Goal: Check status: Check status

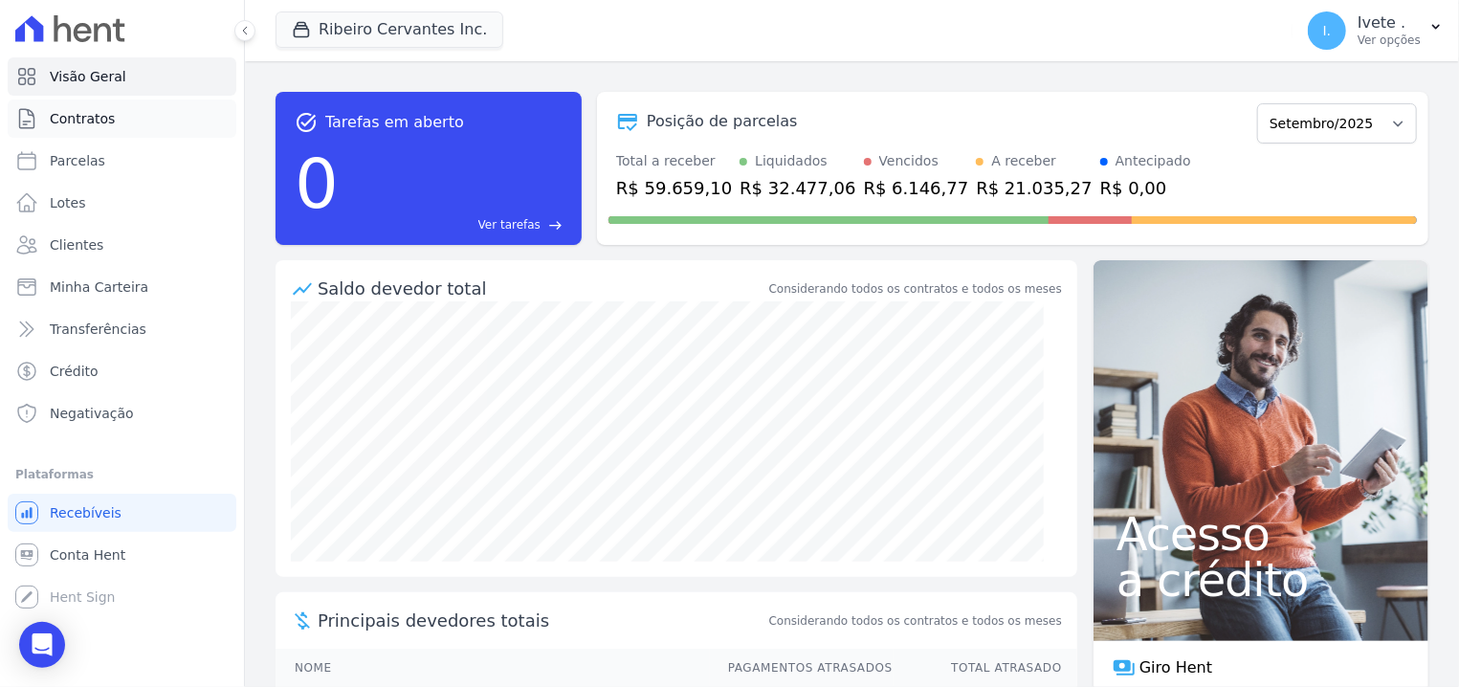
click at [53, 119] on span "Contratos" at bounding box center [82, 118] width 65 height 19
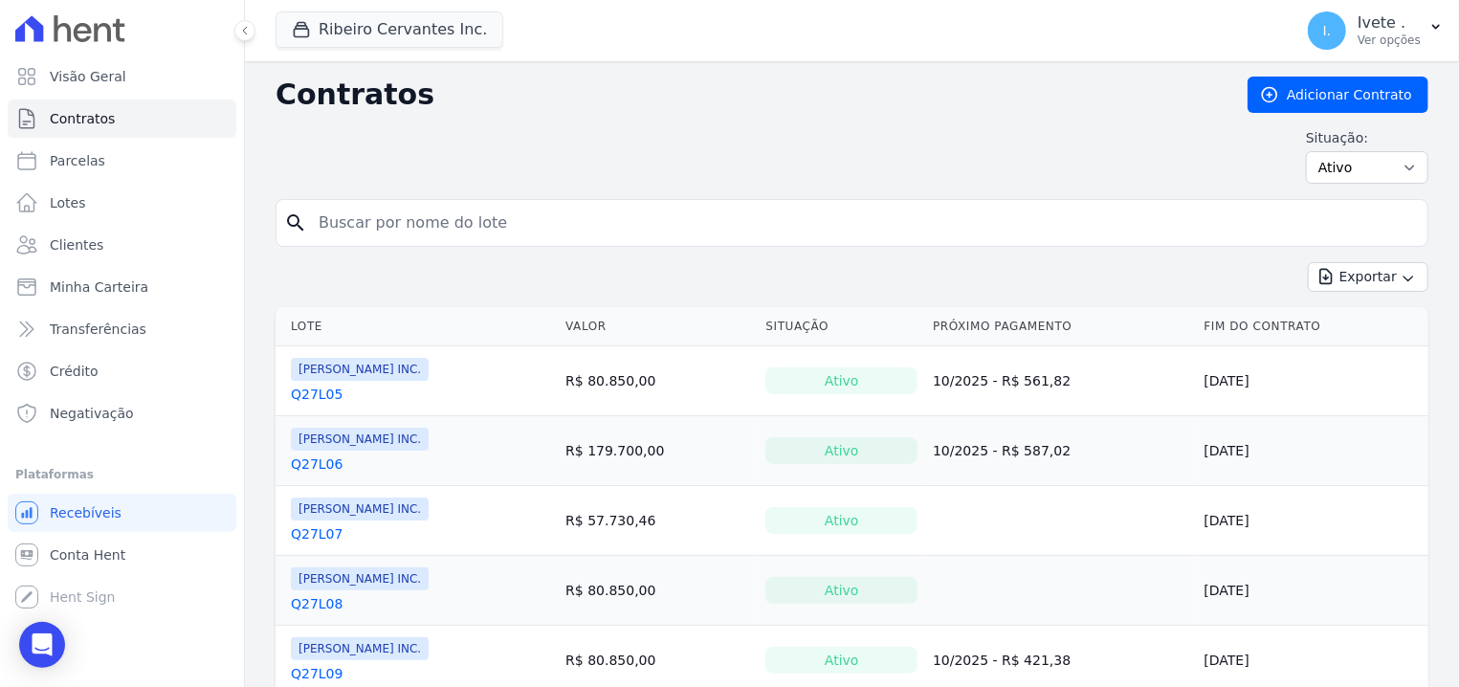
click at [529, 209] on input "search" at bounding box center [863, 223] width 1112 height 38
type input "q27l15"
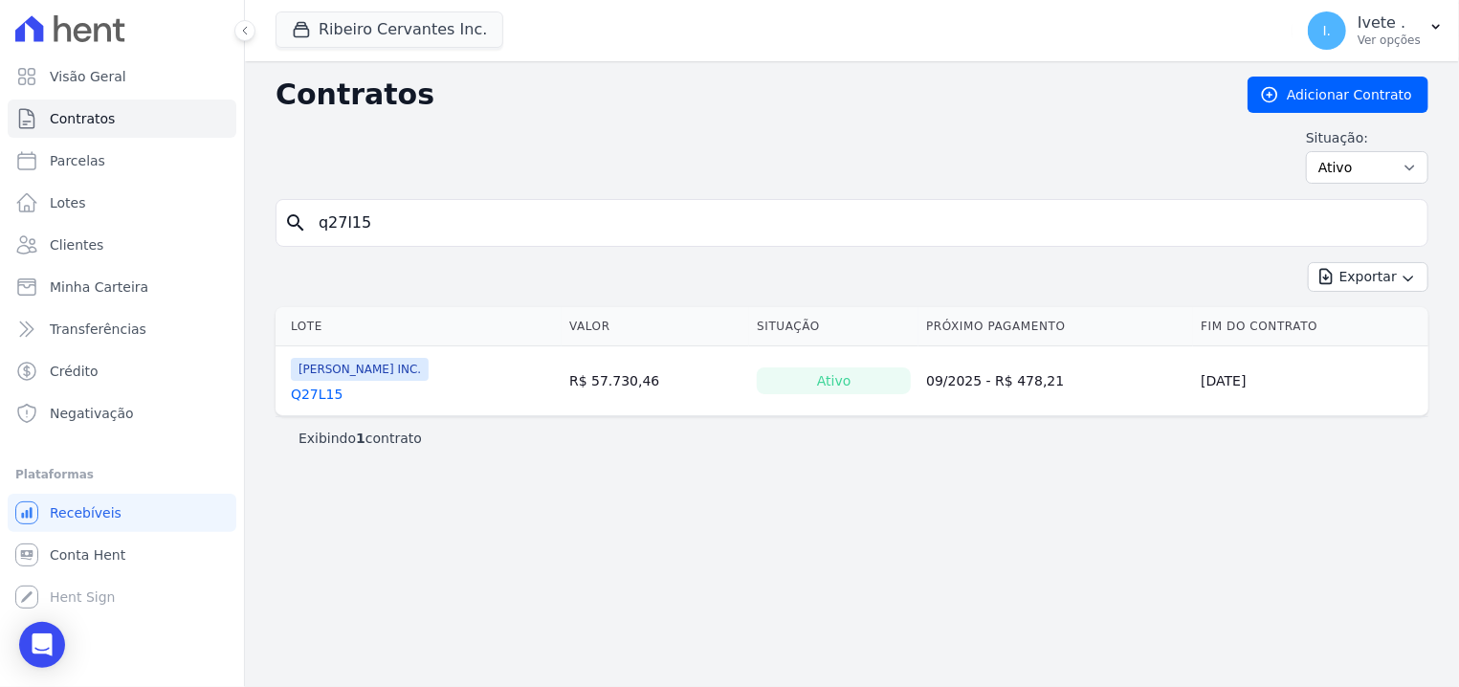
click at [309, 394] on link "Q27L15" at bounding box center [317, 393] width 52 height 19
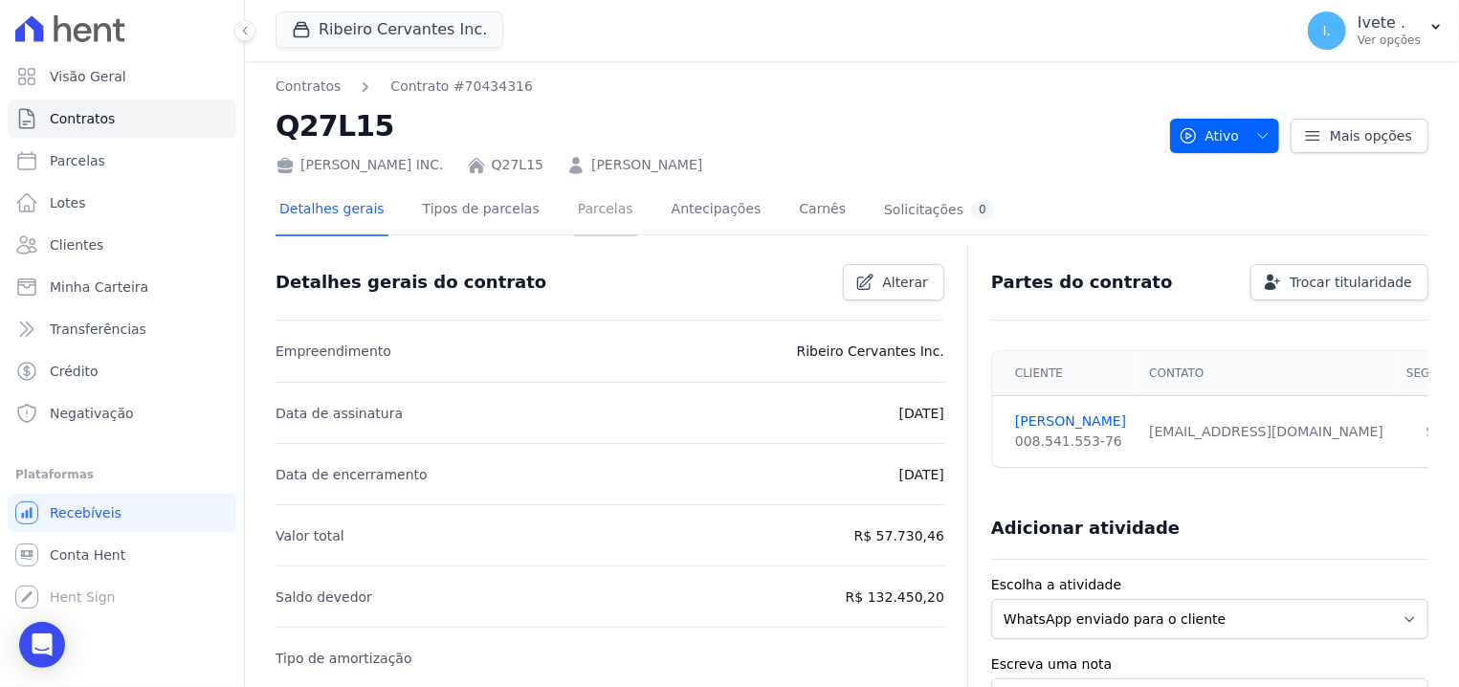
click at [586, 209] on link "Parcelas" at bounding box center [605, 211] width 63 height 51
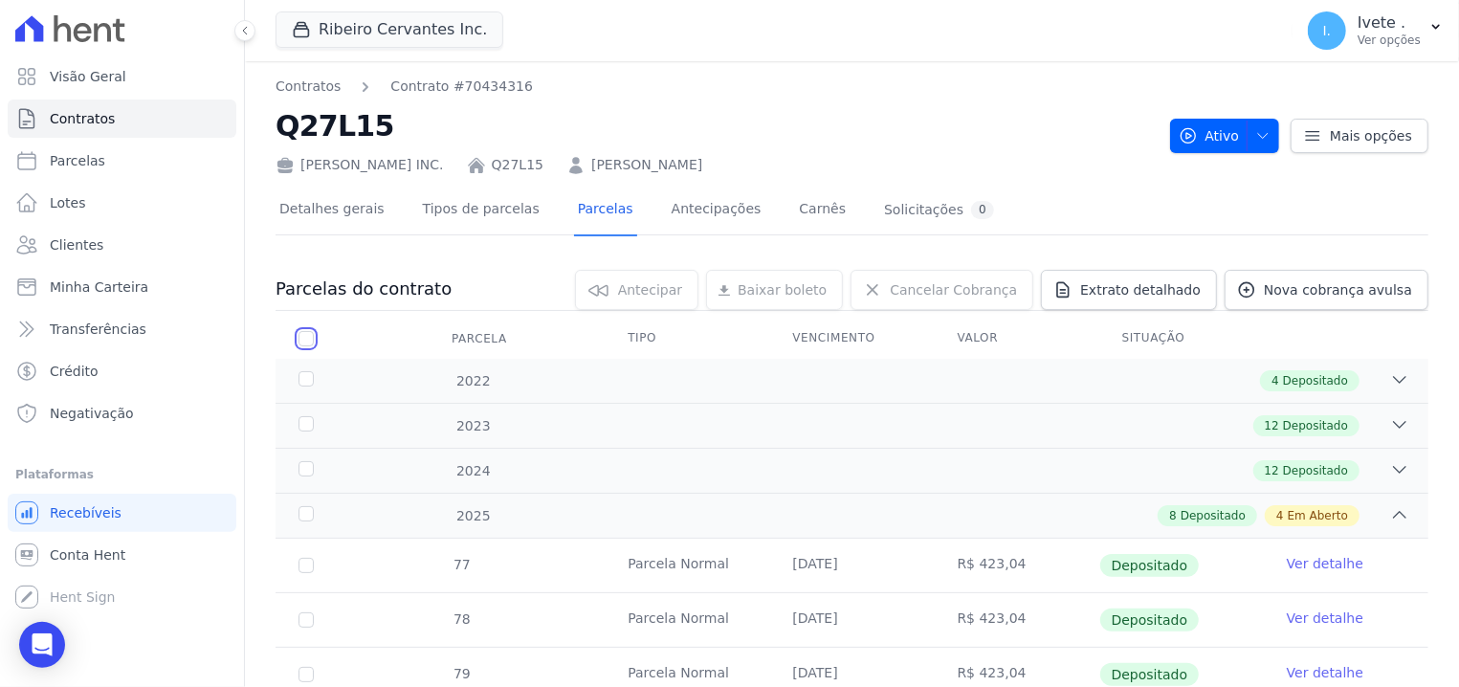
click at [301, 338] on input "checkbox" at bounding box center [305, 338] width 15 height 15
checkbox input "true"
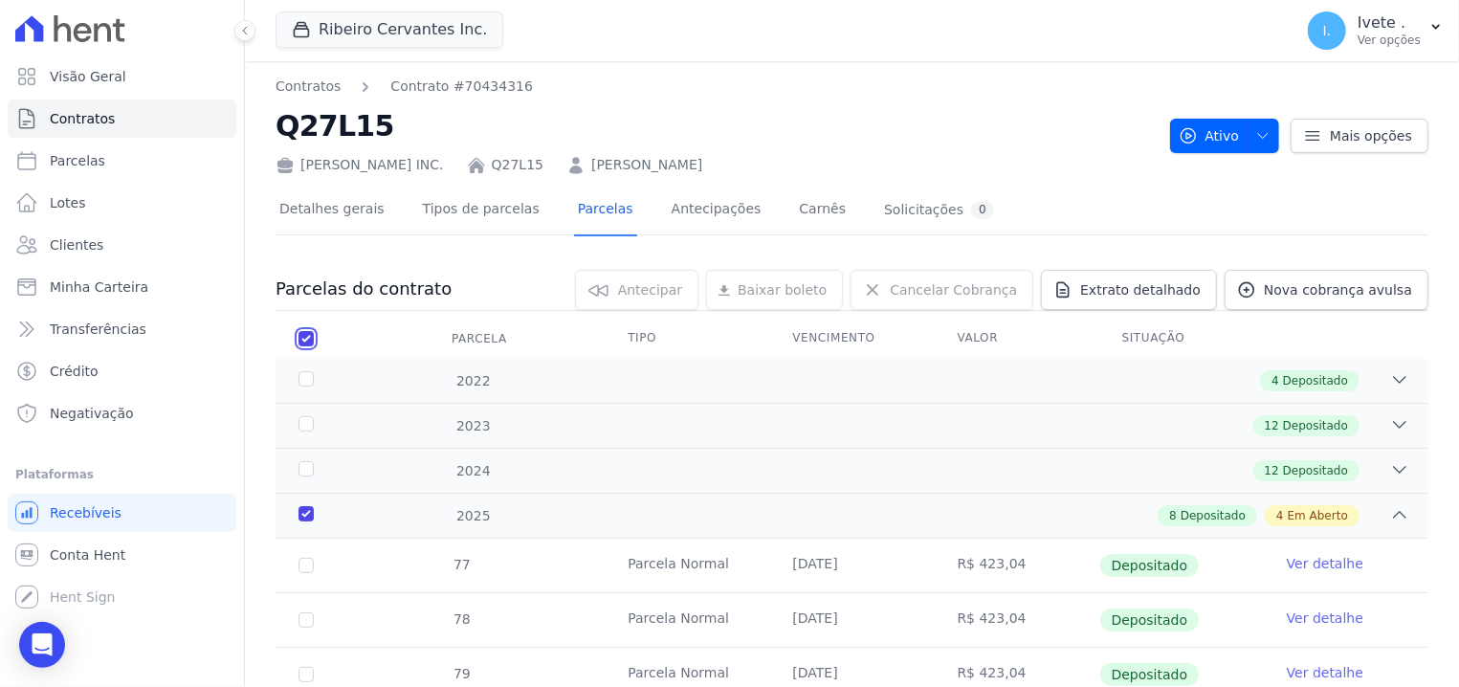
checkbox input "true"
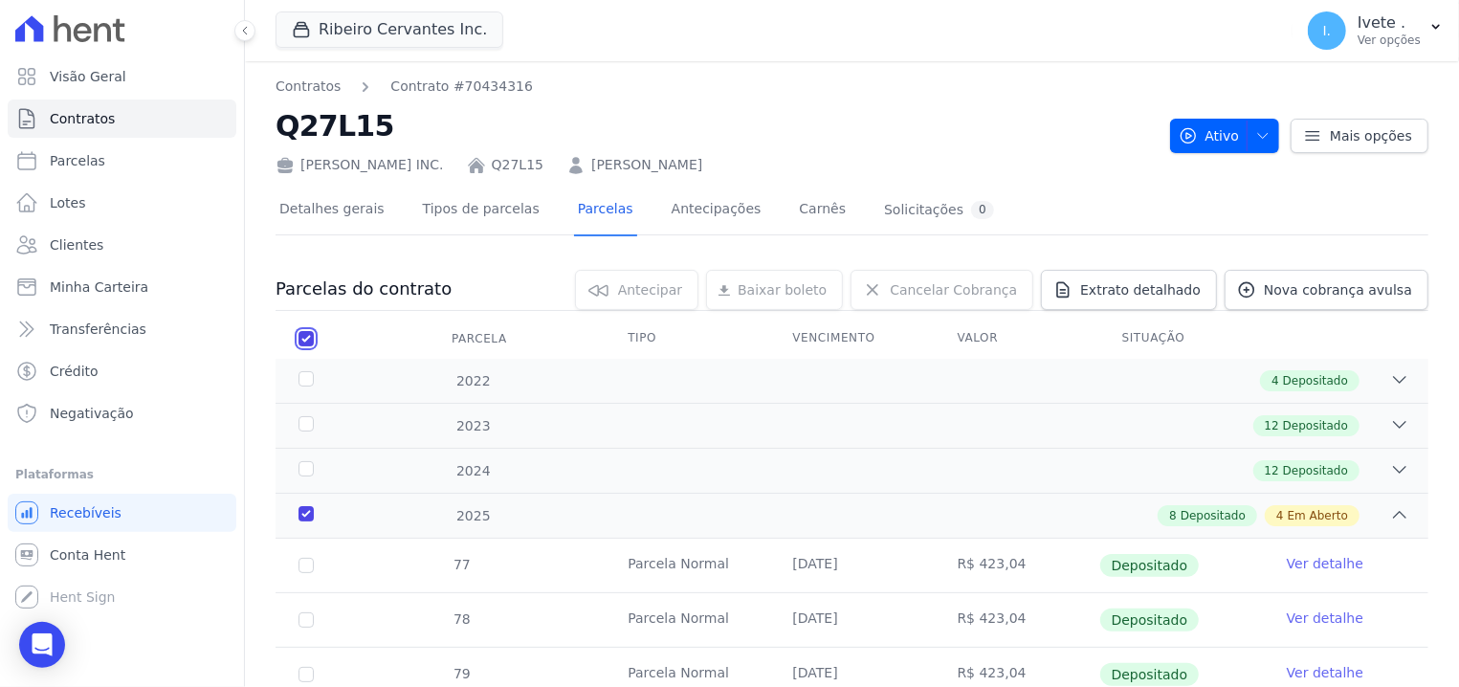
checkbox input "true"
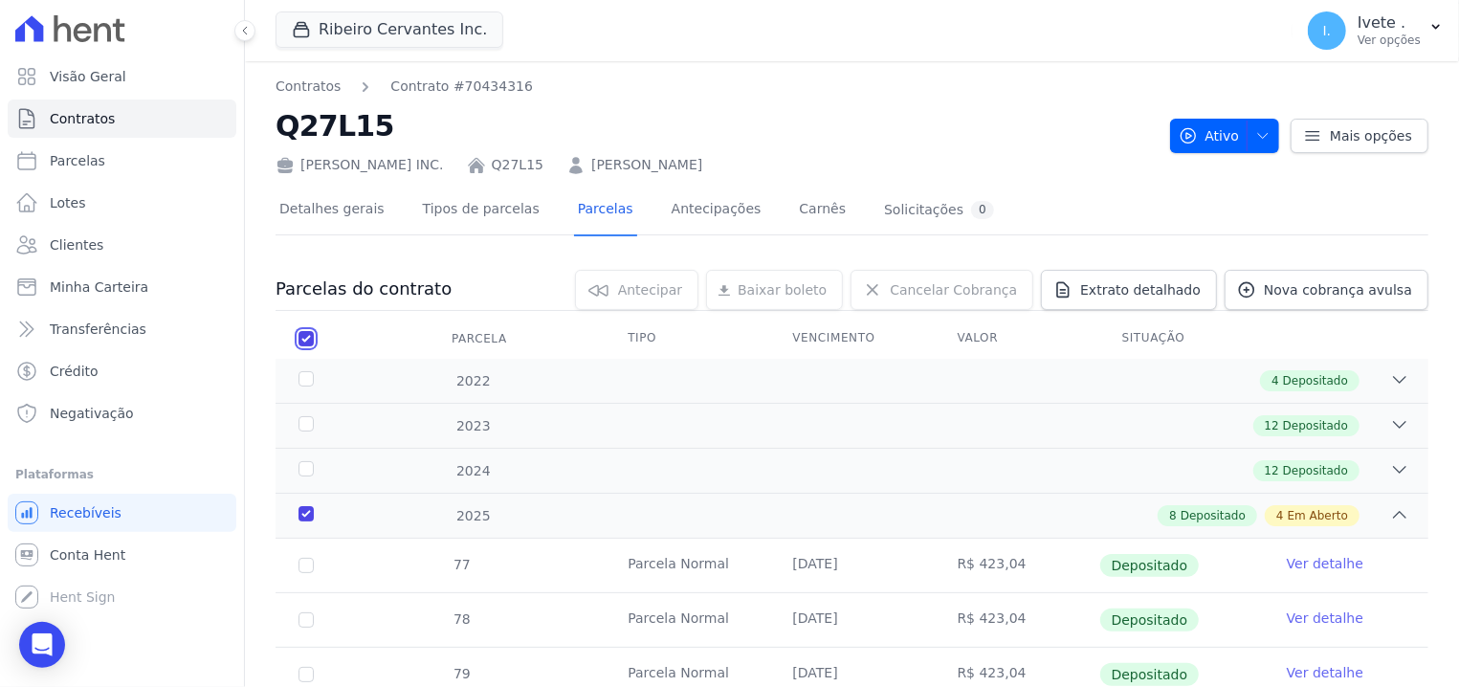
checkbox input "true"
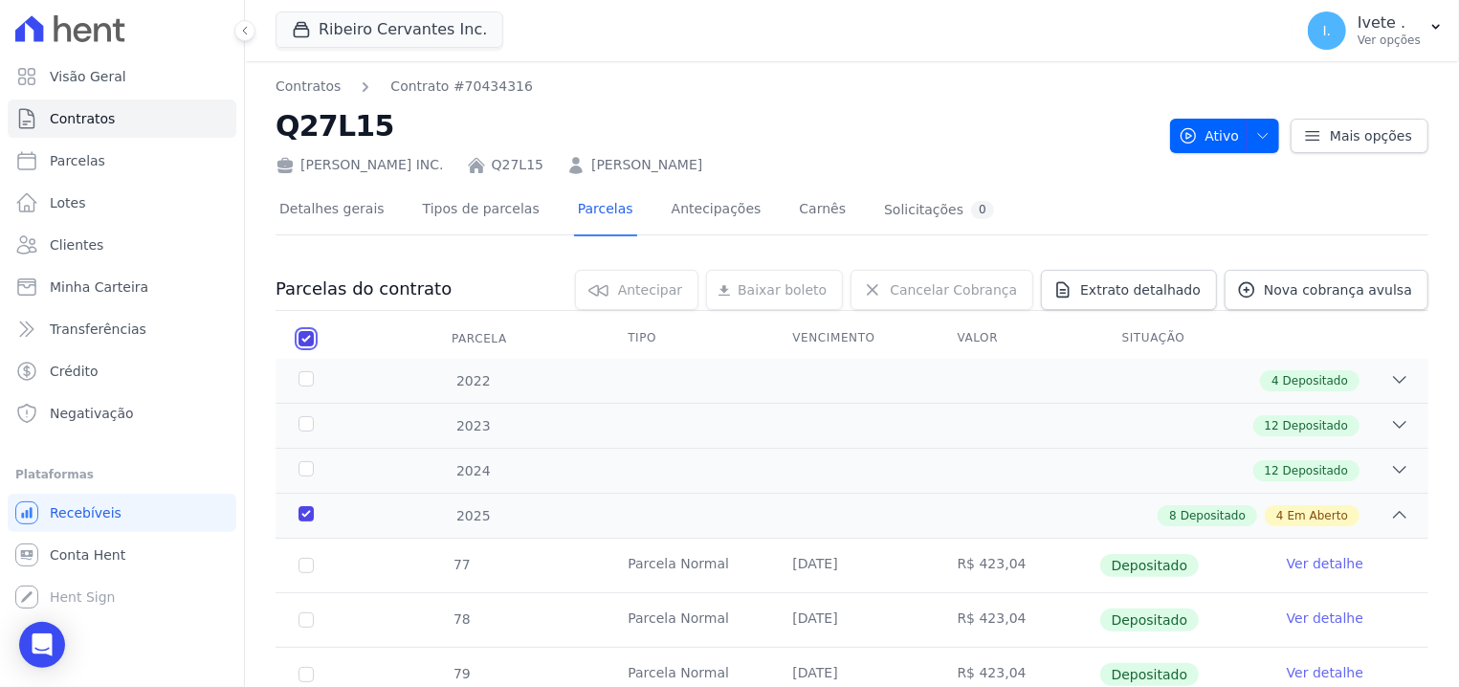
checkbox input "true"
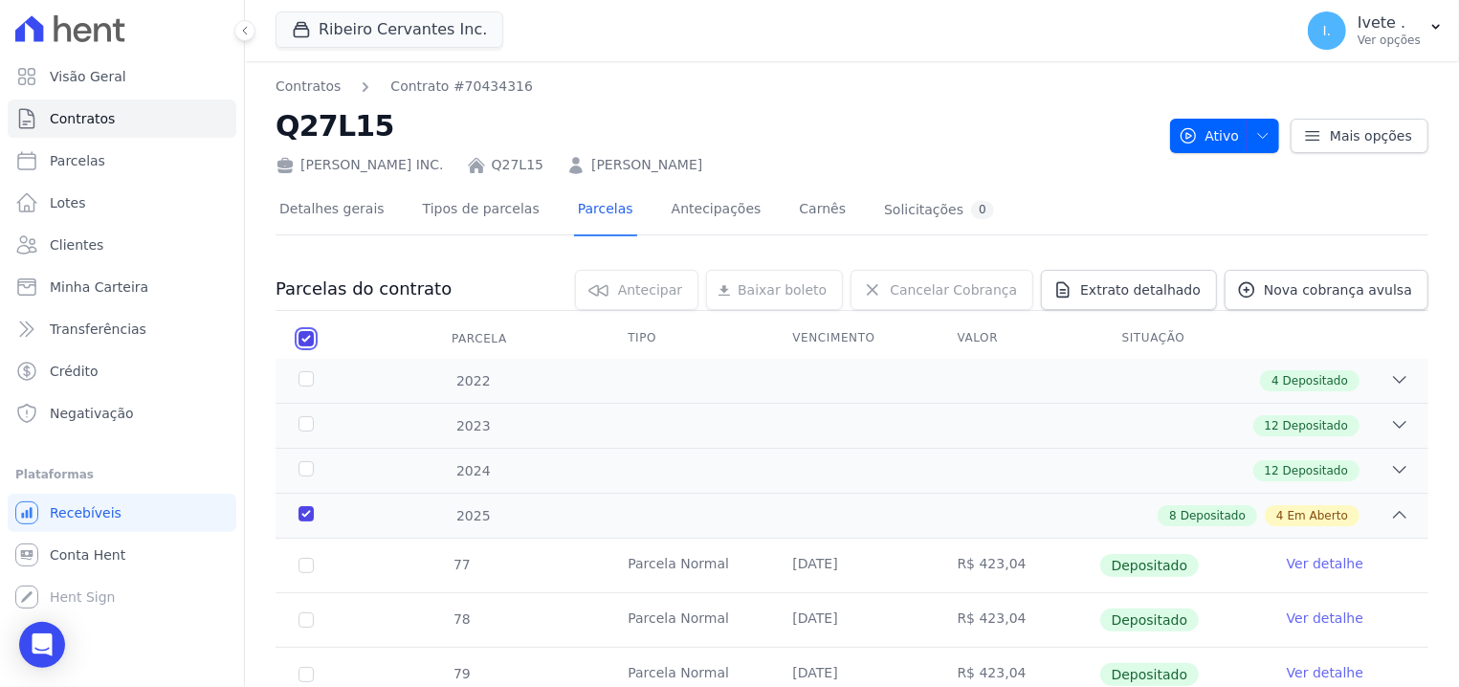
checkbox input "true"
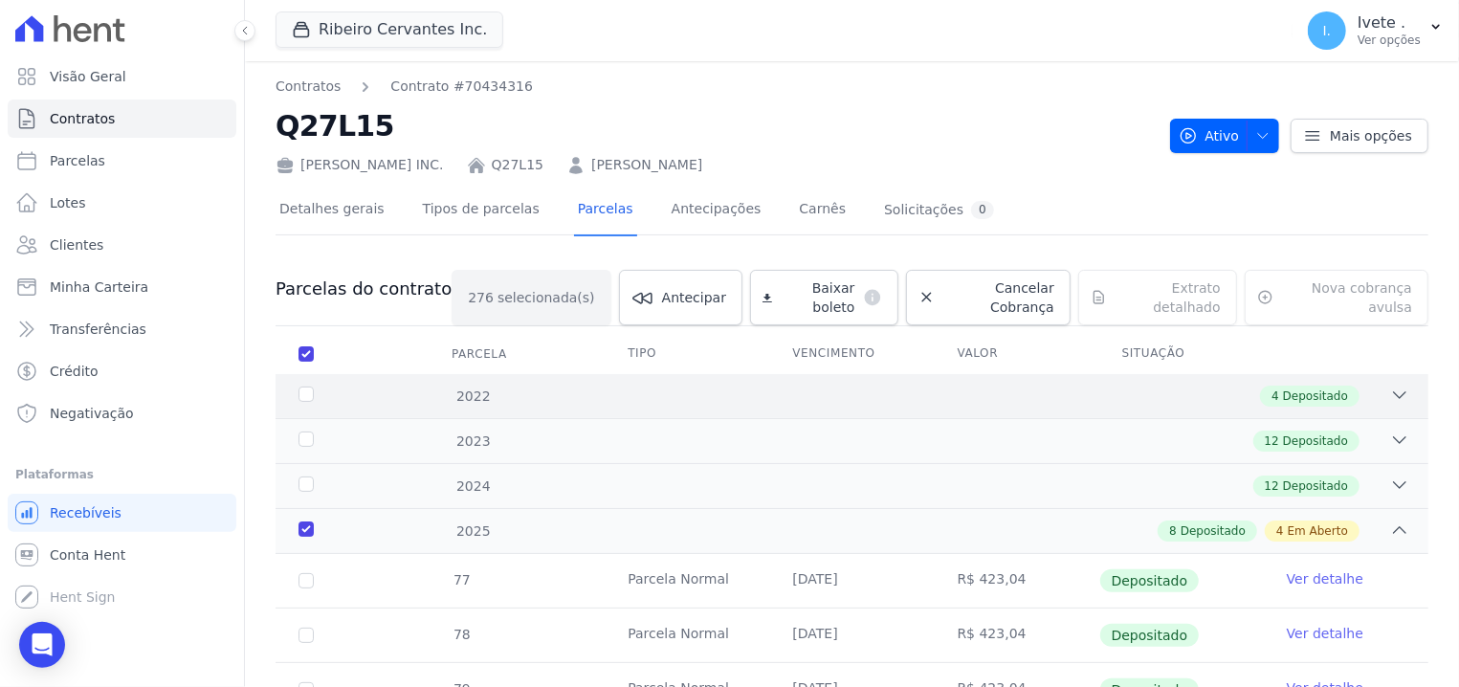
click at [1373, 374] on div "2022 4 Depositado" at bounding box center [851, 396] width 1153 height 44
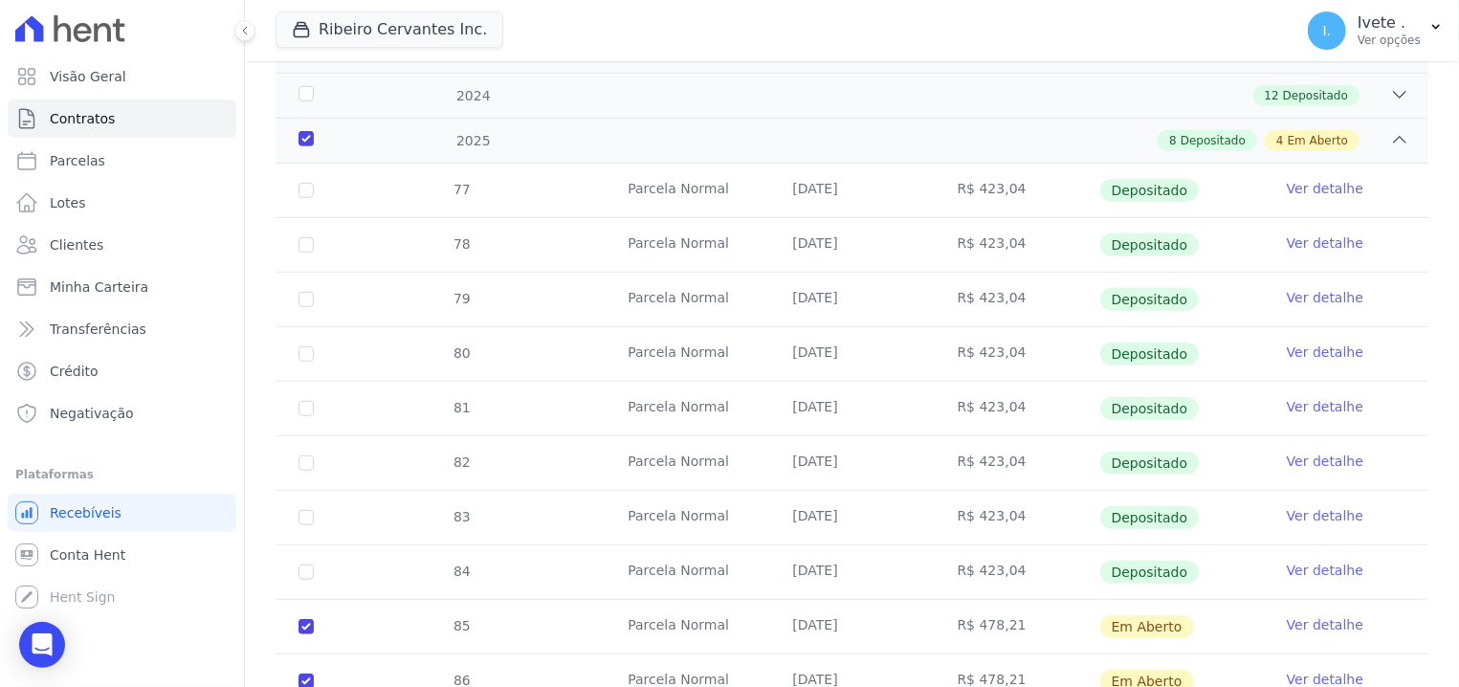
scroll to position [243, 0]
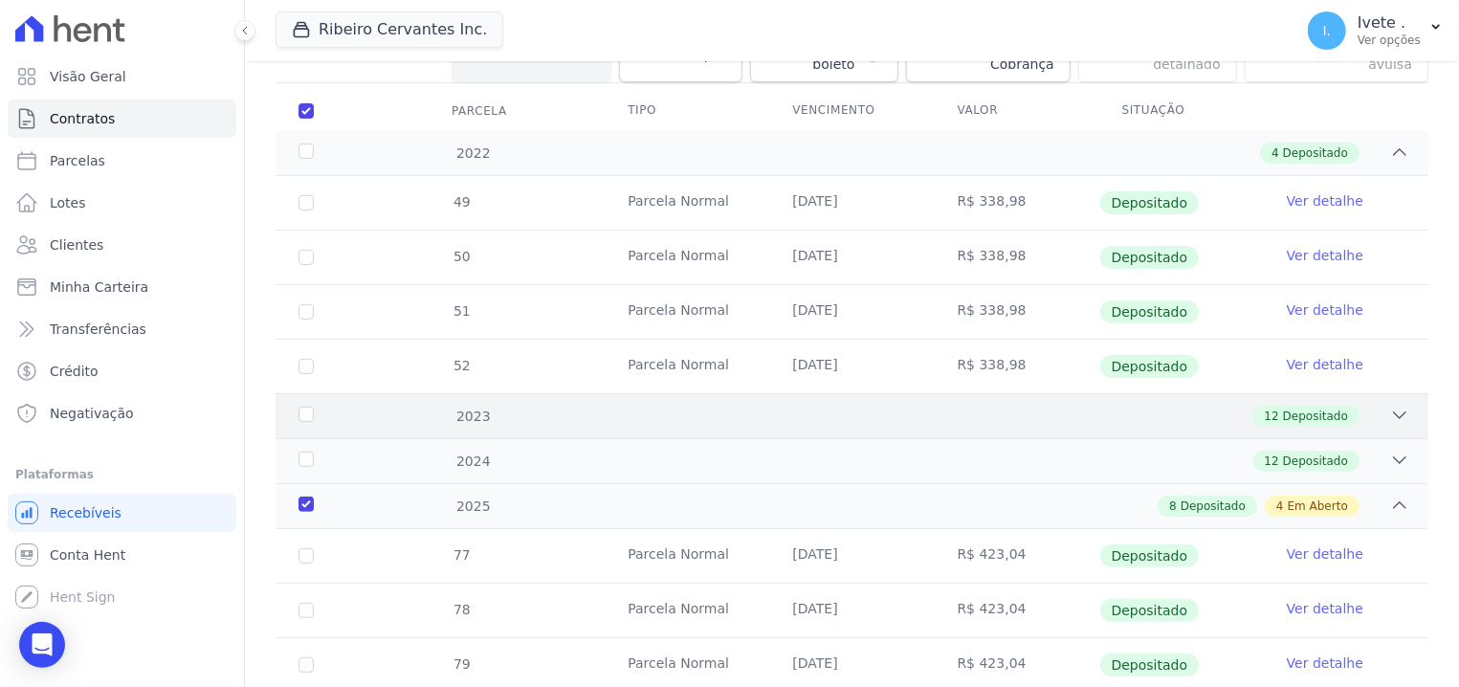
click at [303, 406] on div "2023" at bounding box center [345, 416] width 101 height 20
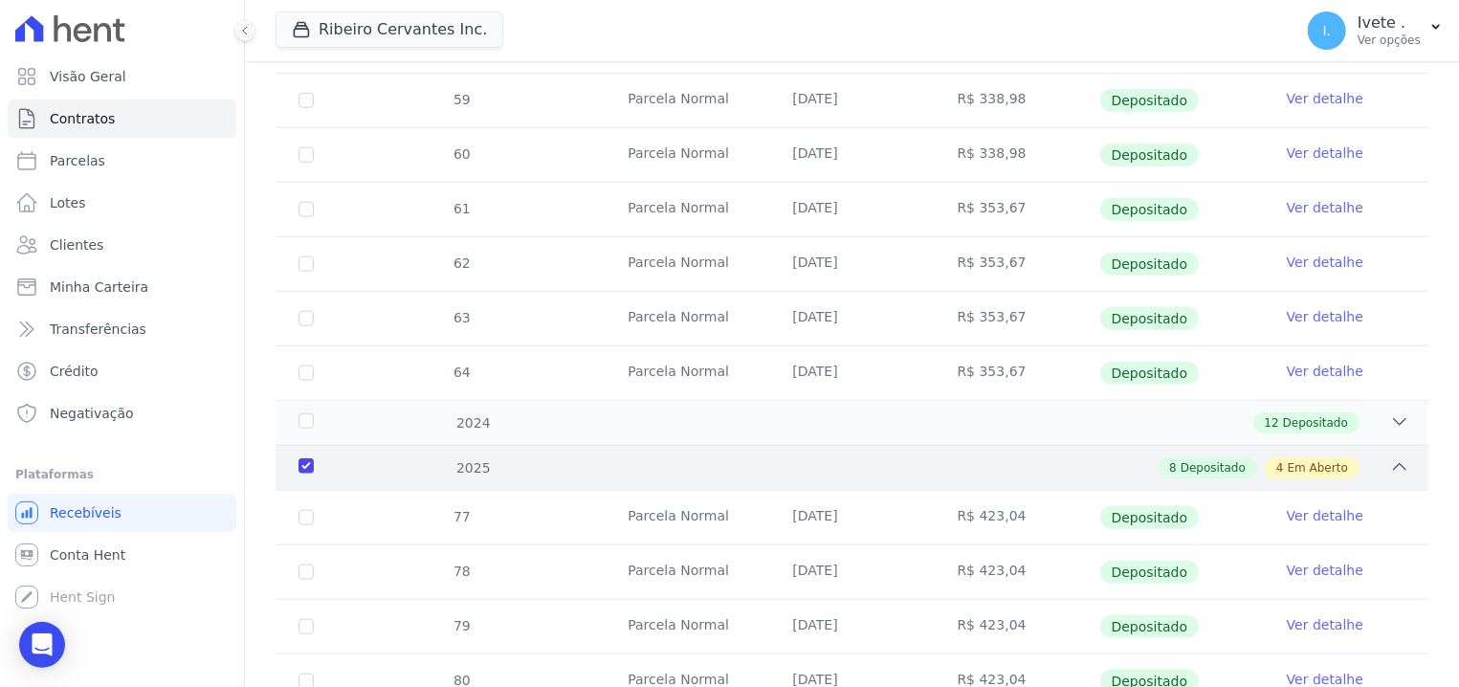
scroll to position [974, 0]
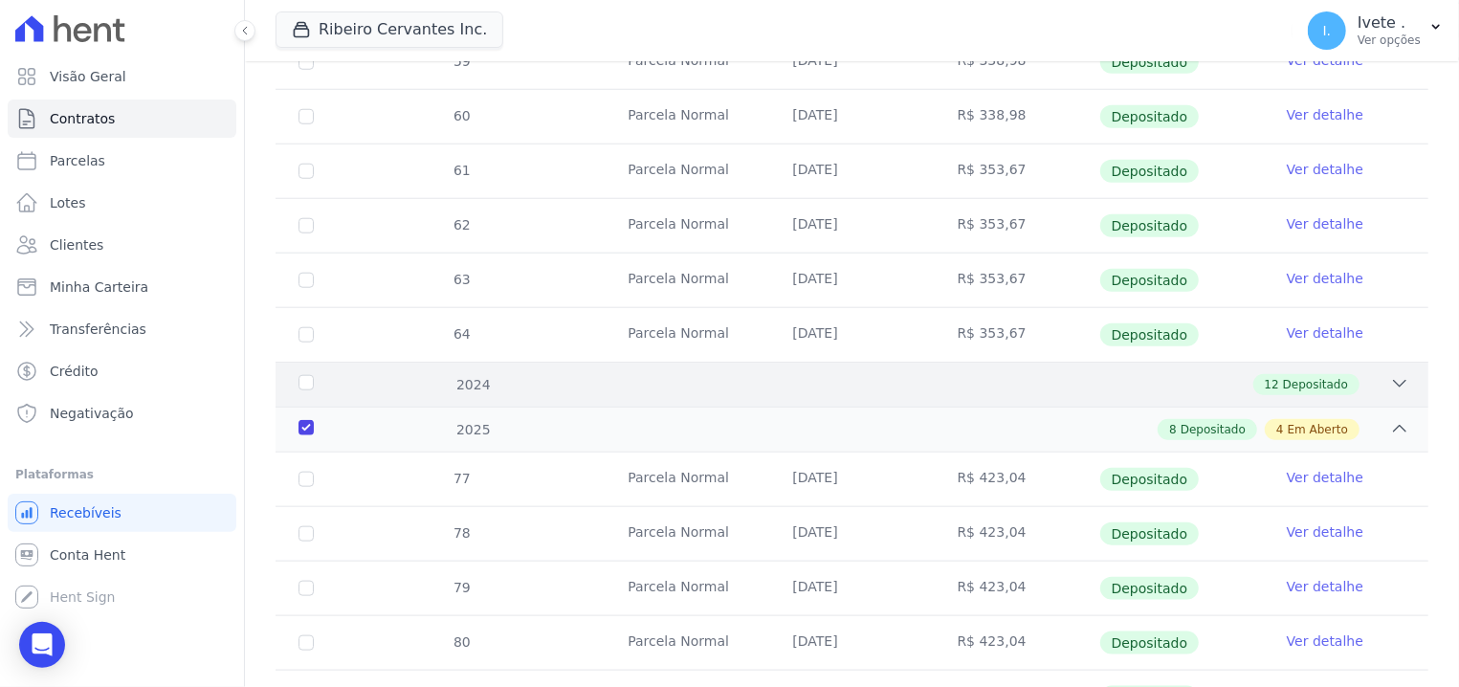
click at [296, 375] on div "2024" at bounding box center [345, 385] width 101 height 20
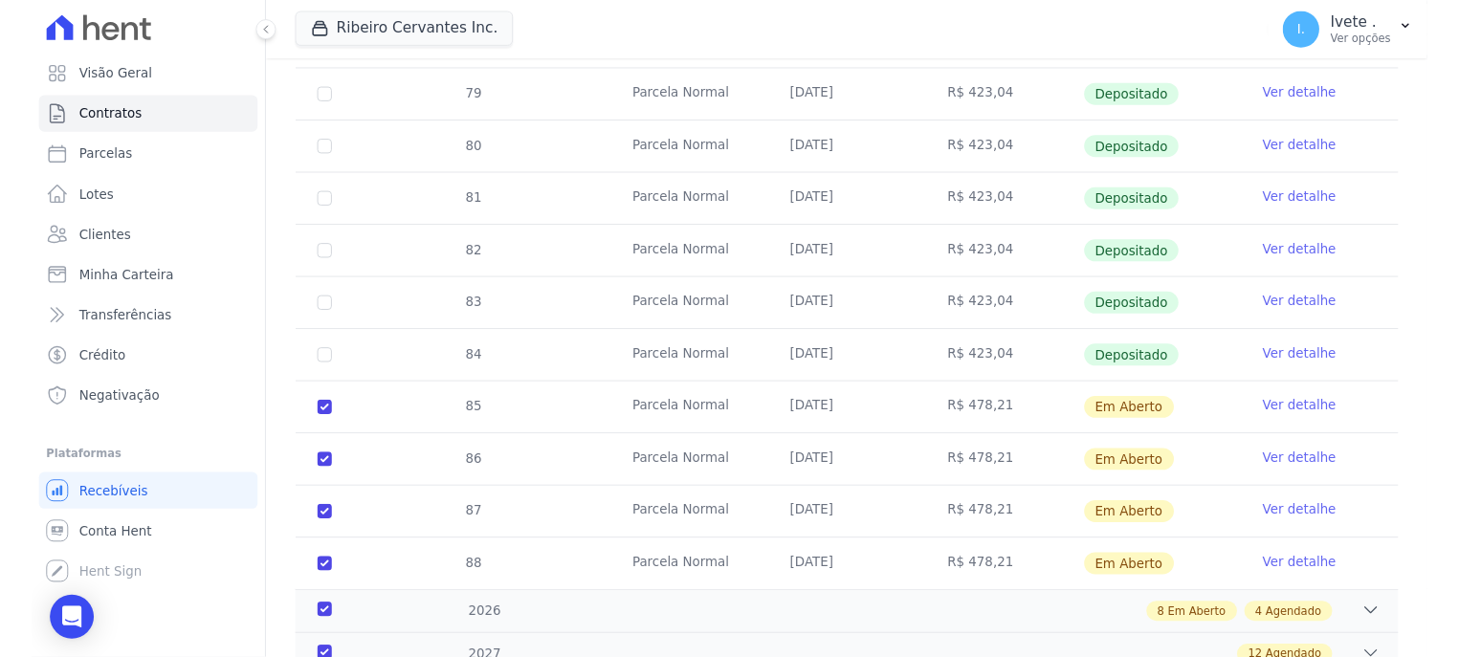
scroll to position [2033, 0]
